Goal: Task Accomplishment & Management: Use online tool/utility

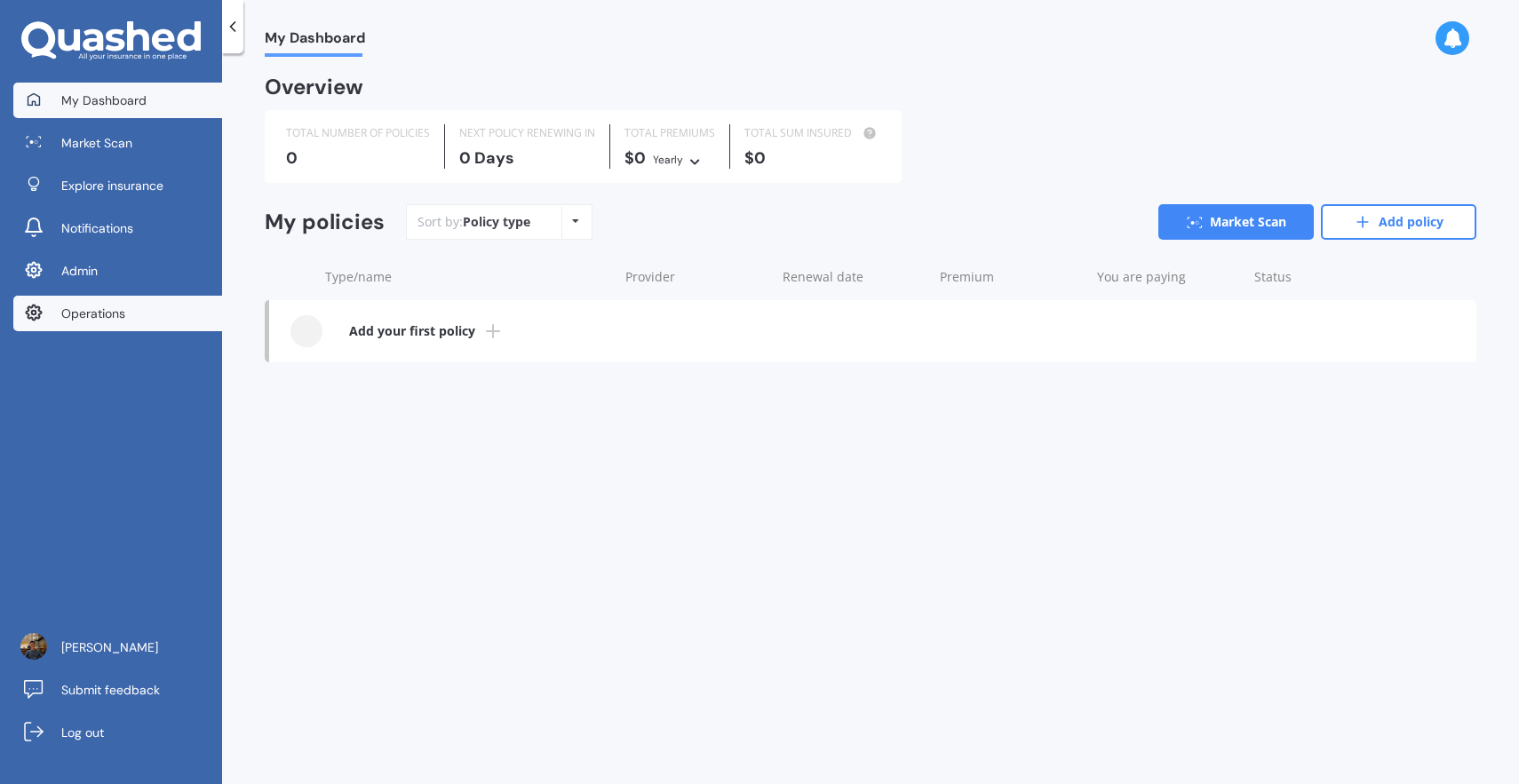
click at [176, 318] on link "Operations" at bounding box center [117, 313] width 209 height 36
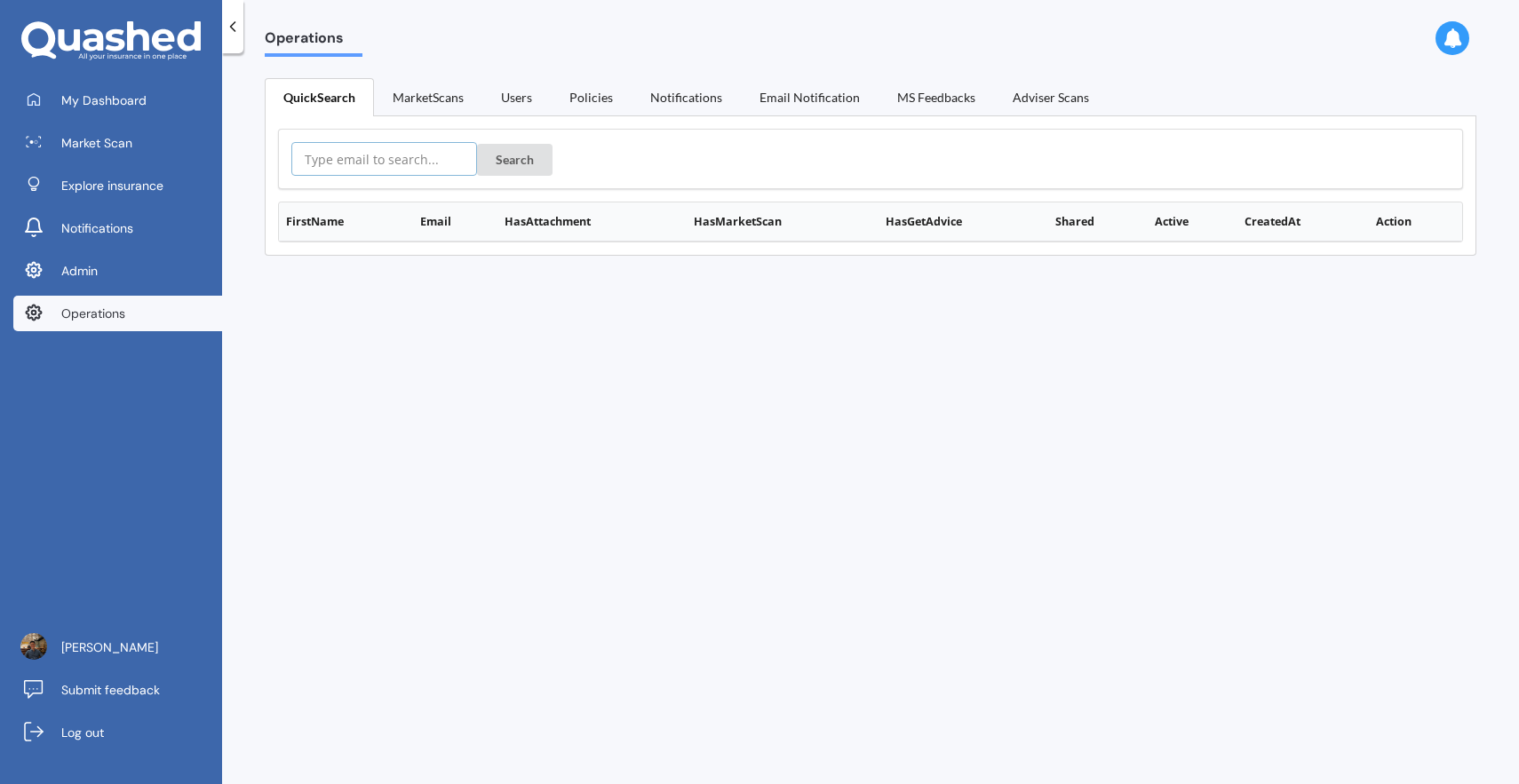
click at [356, 149] on input "text" at bounding box center [384, 159] width 186 height 34
paste input "[EMAIL_ADDRESS][DOMAIN_NAME]"
type input "[EMAIL_ADDRESS][DOMAIN_NAME]"
click at [506, 153] on button "Search" at bounding box center [515, 159] width 75 height 32
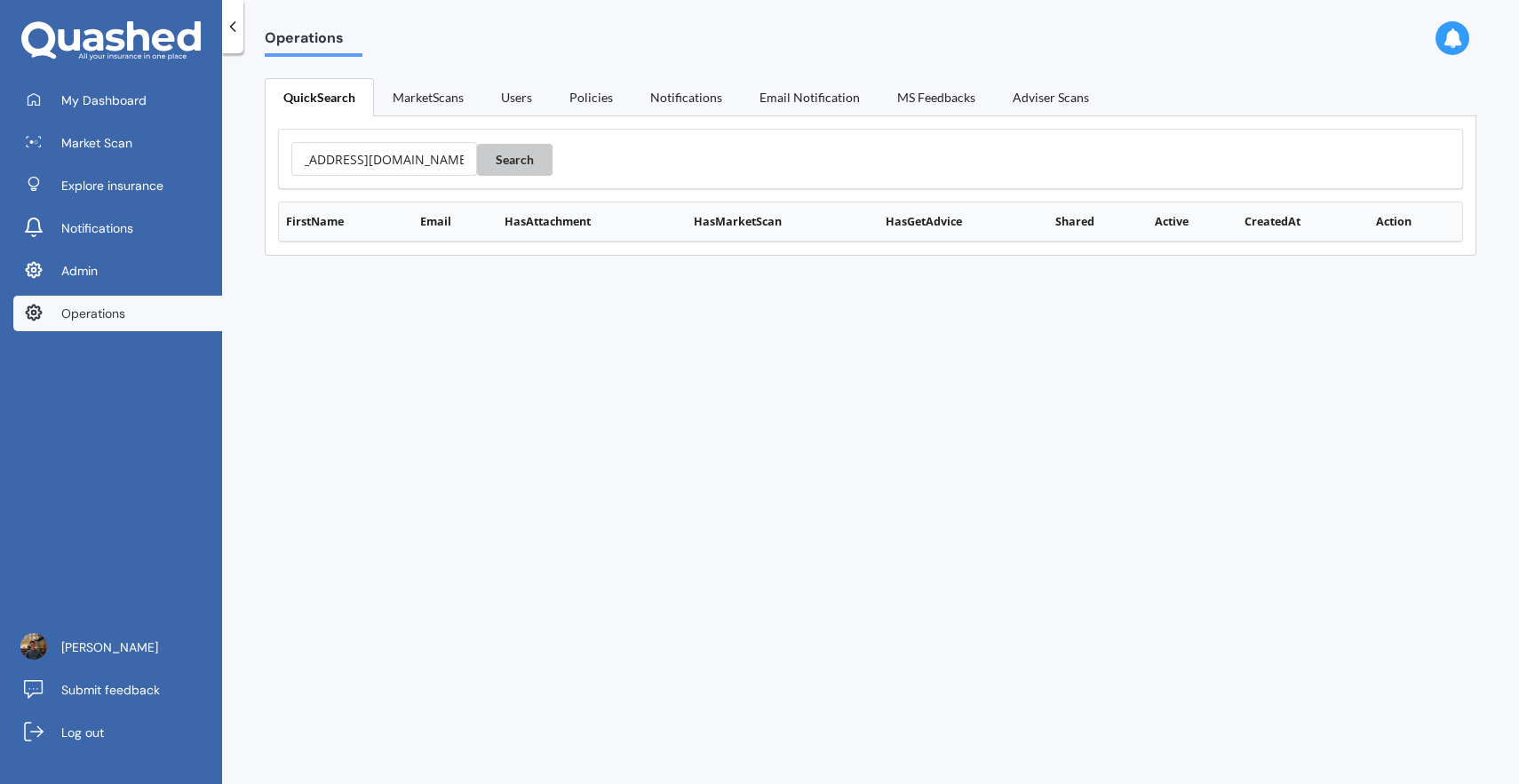
scroll to position [0, 0]
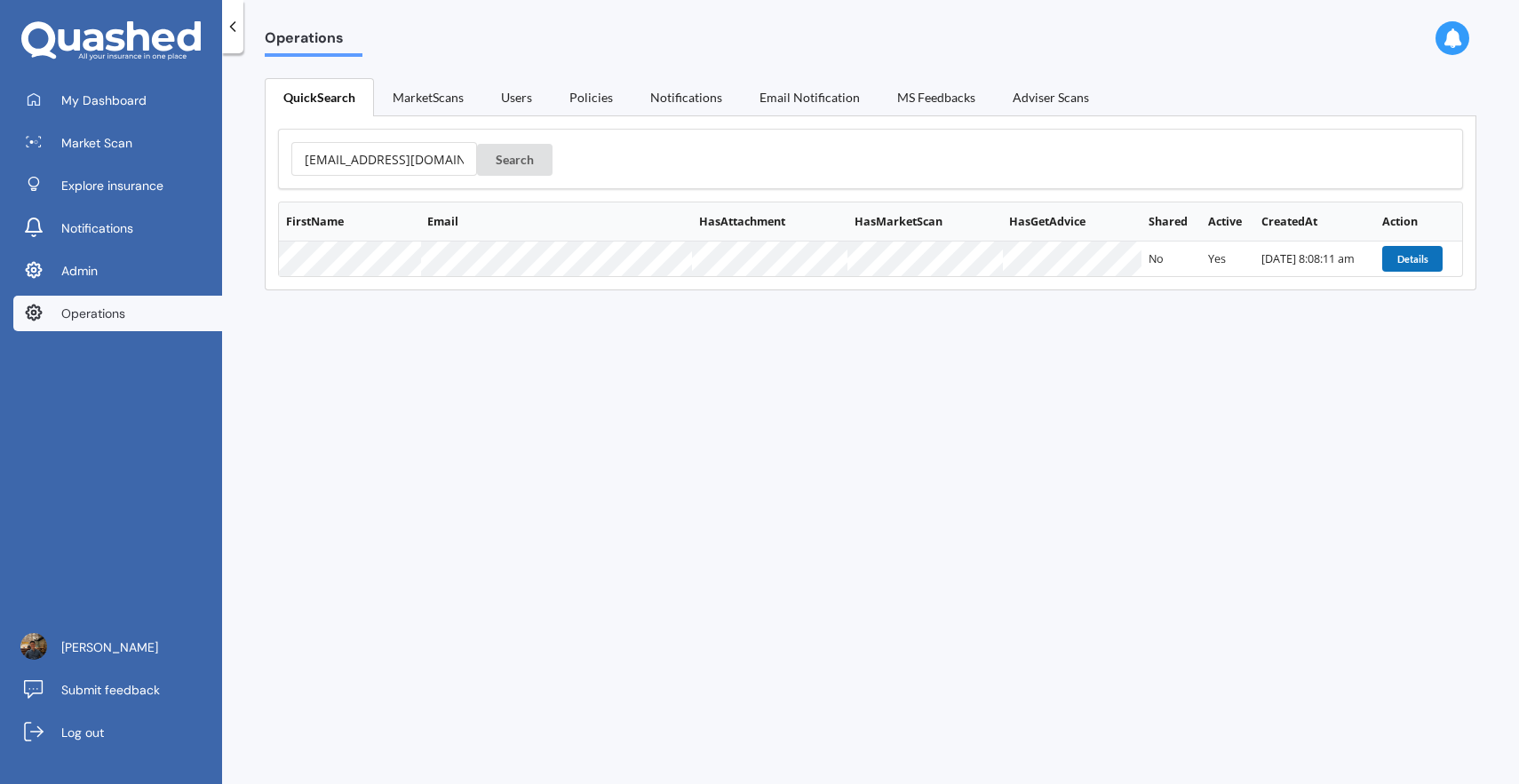
click at [1386, 258] on button "Details" at bounding box center [1412, 258] width 61 height 25
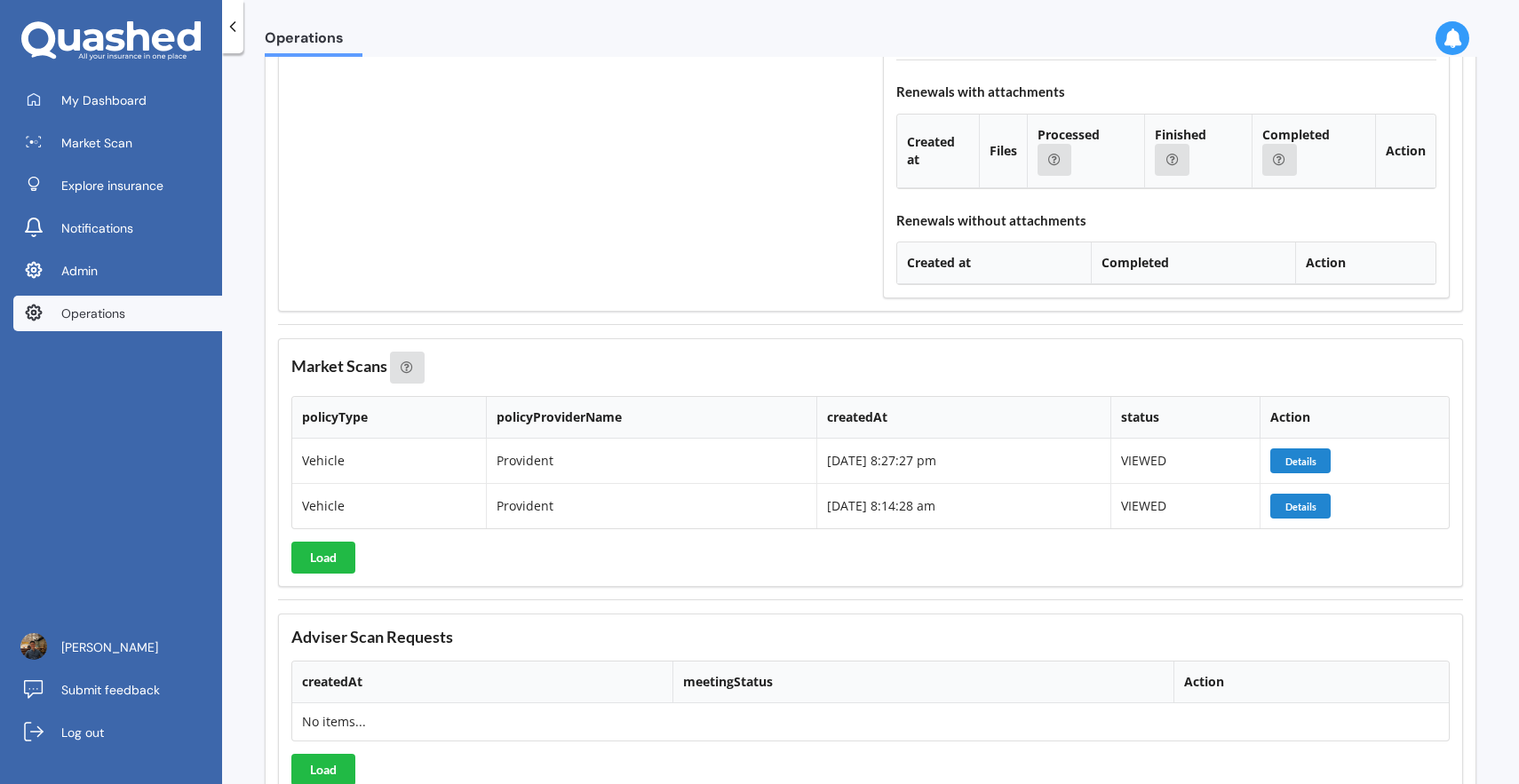
scroll to position [2024, 0]
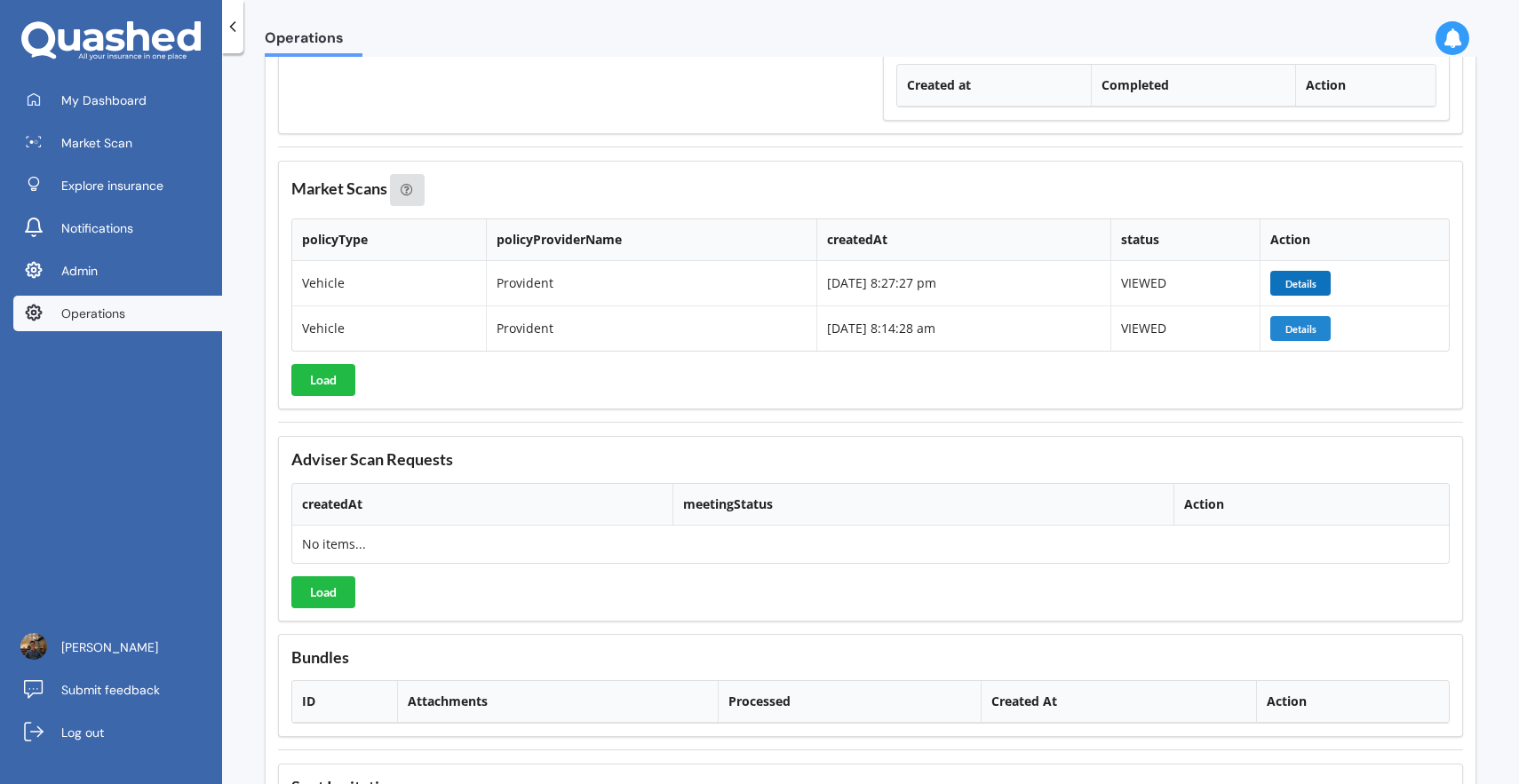
click at [1315, 285] on button "Details" at bounding box center [1300, 283] width 61 height 25
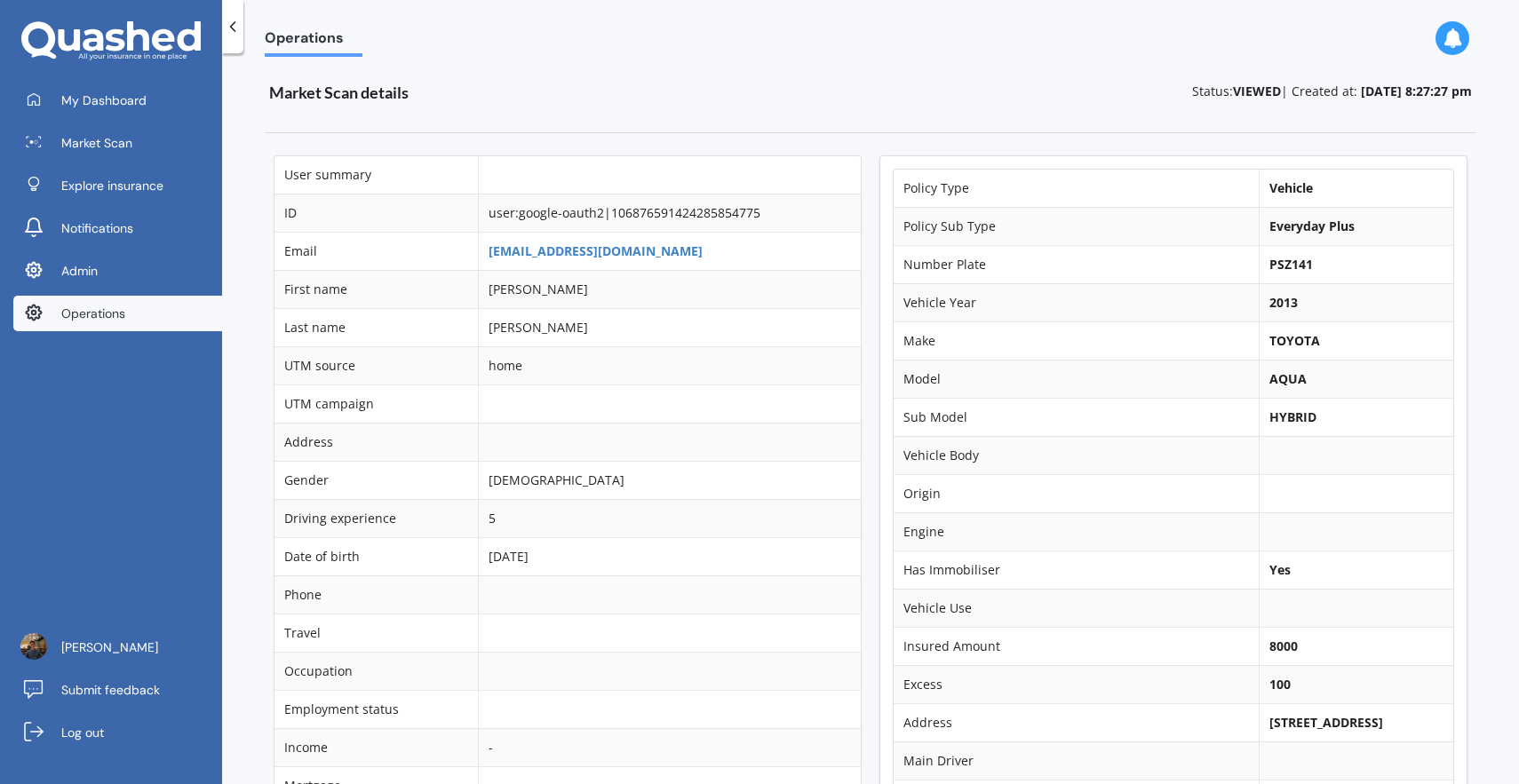
click at [513, 293] on td "[PERSON_NAME]" at bounding box center [669, 290] width 383 height 39
copy td "[PERSON_NAME]"
